Goal: Task Accomplishment & Management: Complete application form

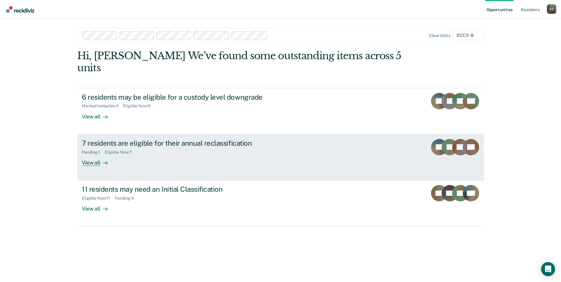
click at [97, 155] on div "View all" at bounding box center [98, 160] width 33 height 11
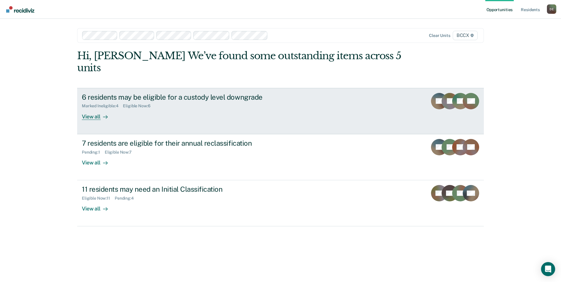
click at [93, 109] on div "View all" at bounding box center [98, 114] width 33 height 11
click at [86, 109] on div "View all" at bounding box center [98, 114] width 33 height 11
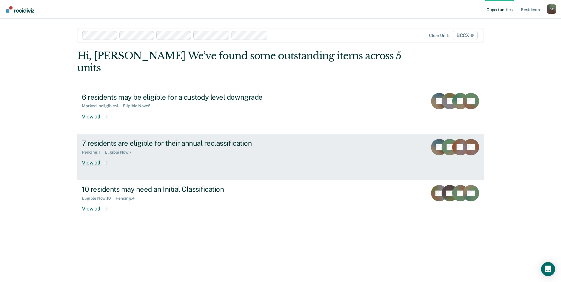
click at [91, 155] on div "View all" at bounding box center [98, 160] width 33 height 11
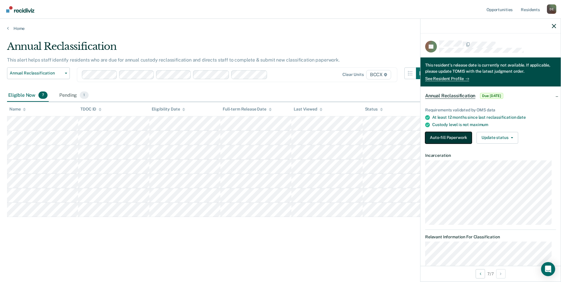
click at [447, 136] on button "Auto-fill Paperwork" at bounding box center [448, 138] width 47 height 12
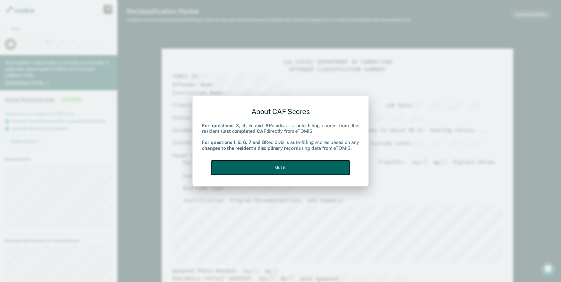
click at [278, 166] on button "Got it" at bounding box center [280, 168] width 138 height 14
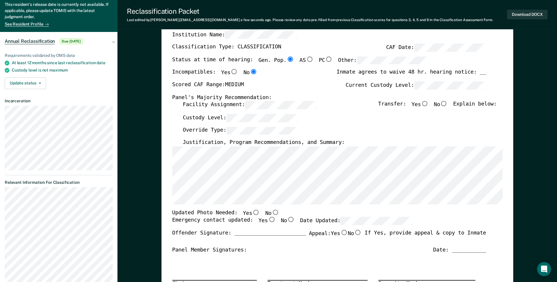
scroll to position [59, 0]
click at [271, 212] on input "No" at bounding box center [275, 212] width 8 height 5
type textarea "x"
radio input "true"
click at [368, 131] on div "Override Type:" at bounding box center [340, 132] width 314 height 13
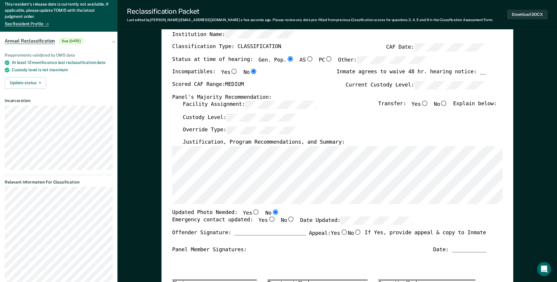
click at [268, 219] on input "Yes" at bounding box center [272, 219] width 8 height 5
type textarea "x"
radio input "true"
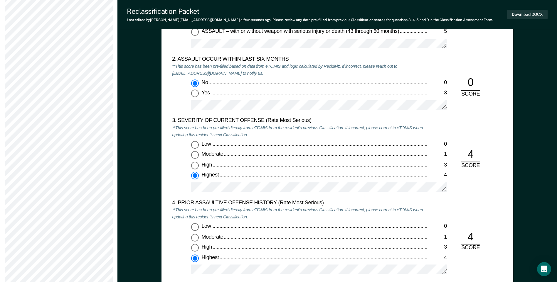
scroll to position [734, 0]
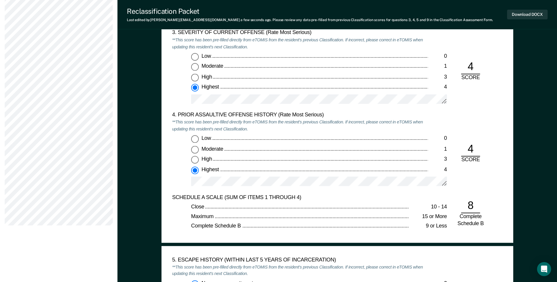
click at [295, 158] on div "High" at bounding box center [314, 159] width 226 height 7
click at [199, 158] on input "High 3" at bounding box center [195, 160] width 8 height 8
type textarea "x"
radio input "true"
radio input "false"
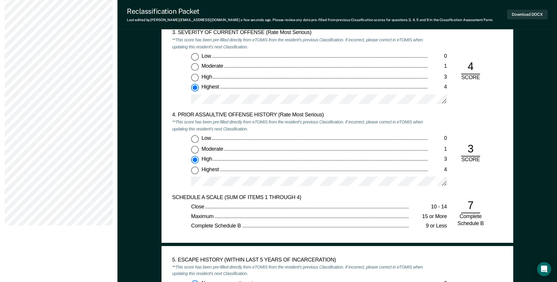
scroll to position [763, 0]
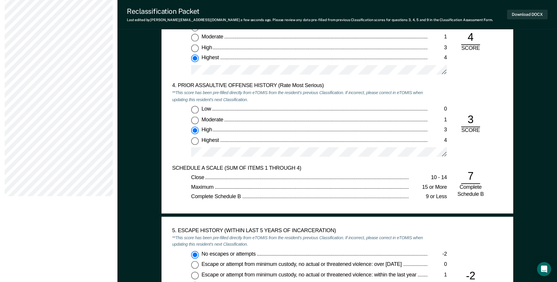
click at [279, 192] on div "Close 10 - 14 Maximum 15 or More Complete Schedule B 9 or Less" at bounding box center [300, 188] width 256 height 26
click at [174, 142] on div "Low 0 Moderate 1 High 3 Highest 4" at bounding box center [300, 134] width 256 height 56
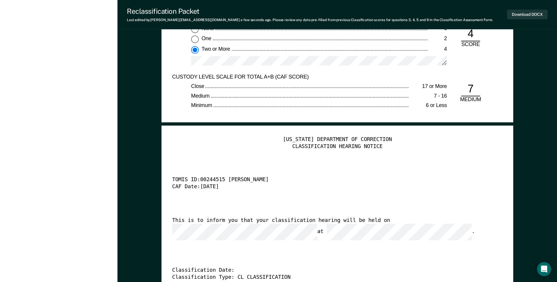
scroll to position [1379, 0]
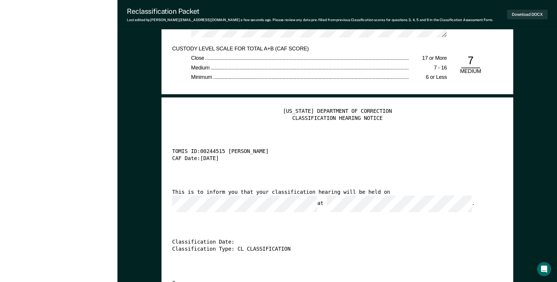
click at [258, 213] on div "[US_STATE] DEPARTMENT OF CORRECTION CLASSIFICATION HEARING NOTICE TOMIS ID: 002…" at bounding box center [337, 197] width 330 height 179
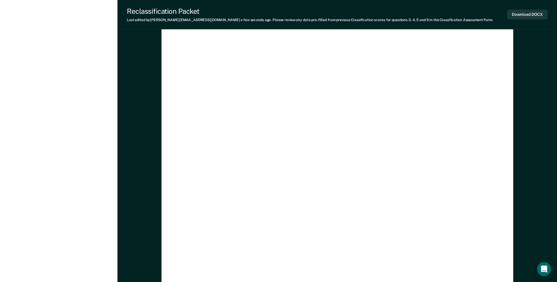
scroll to position [1698, 0]
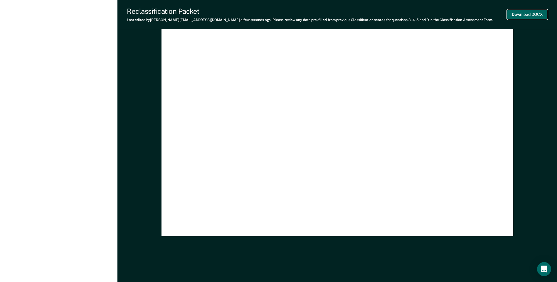
click at [529, 14] on button "Download DOCX" at bounding box center [527, 15] width 40 height 10
type textarea "x"
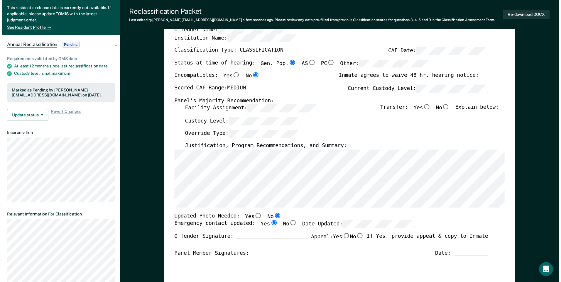
scroll to position [0, 0]
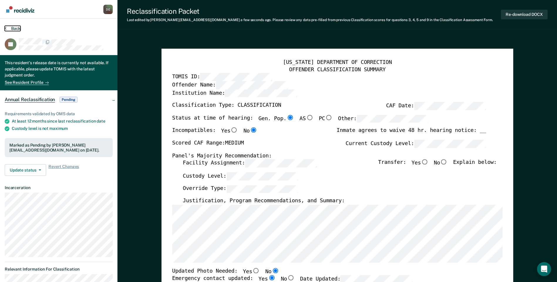
click at [13, 27] on button "Back" at bounding box center [13, 28] width 16 height 5
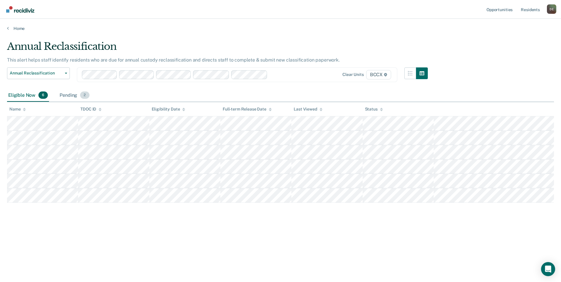
click at [82, 96] on span "2" at bounding box center [84, 96] width 9 height 8
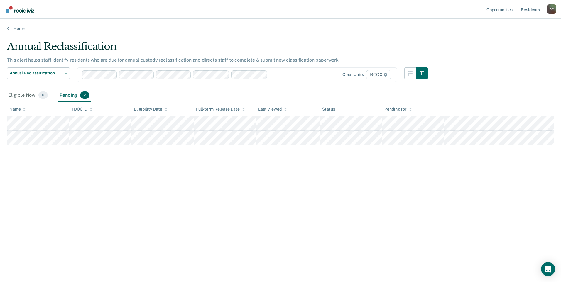
click at [552, 8] on div "D E" at bounding box center [551, 8] width 9 height 9
click at [514, 37] on link "Log Out" at bounding box center [527, 38] width 47 height 5
